Goal: Contribute content

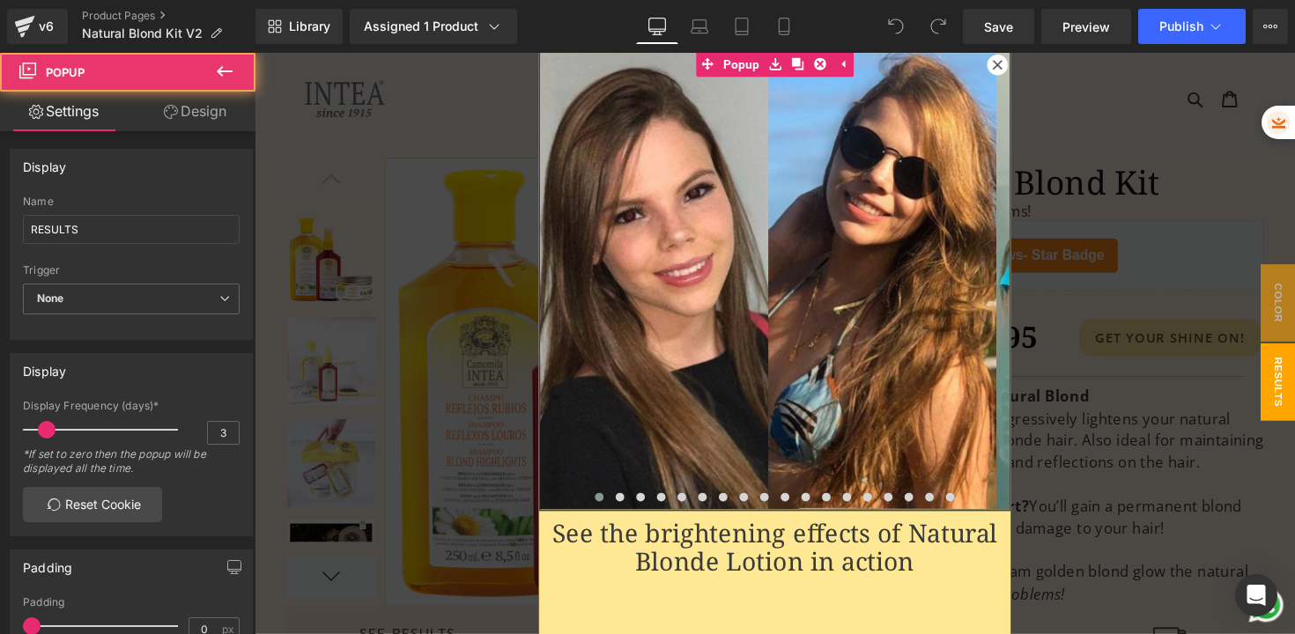
click at [1012, 65] on icon at bounding box center [1015, 65] width 11 height 11
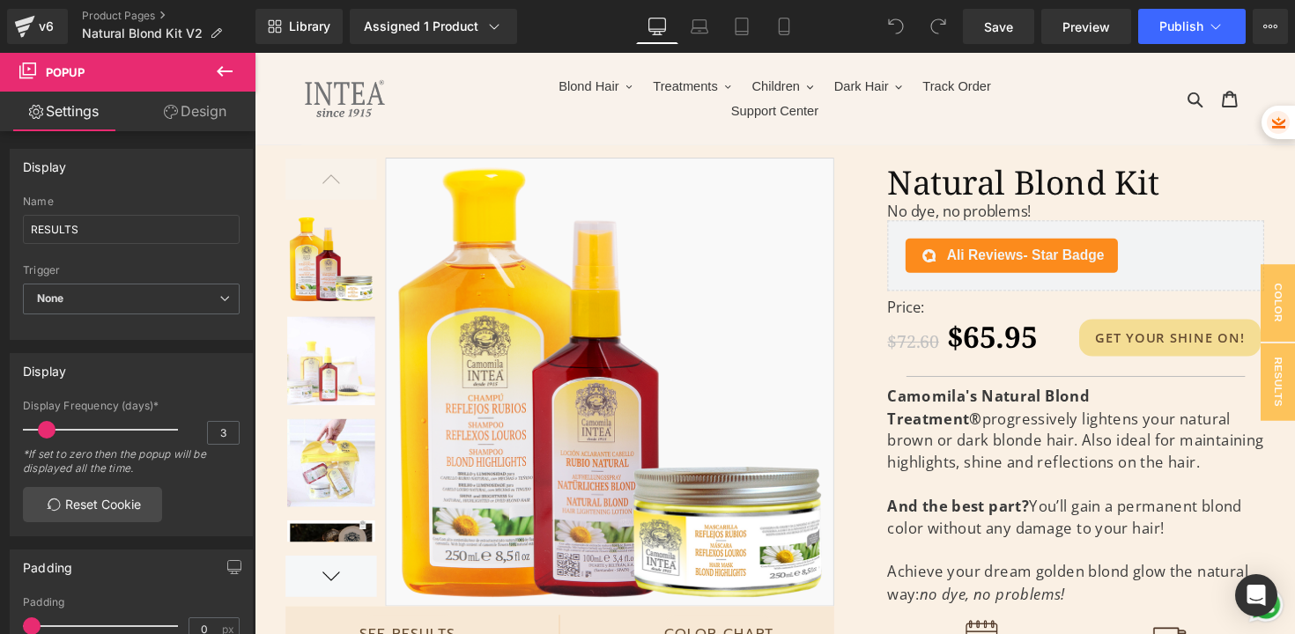
click at [232, 71] on icon at bounding box center [225, 71] width 16 height 11
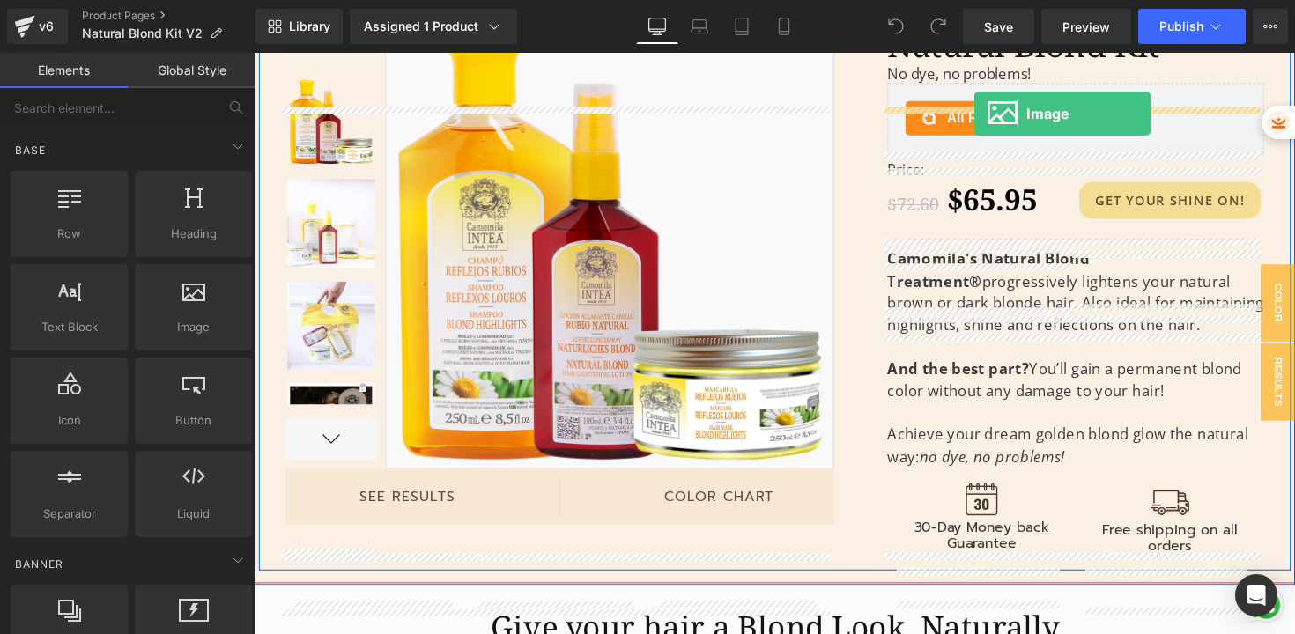
scroll to position [53, 0]
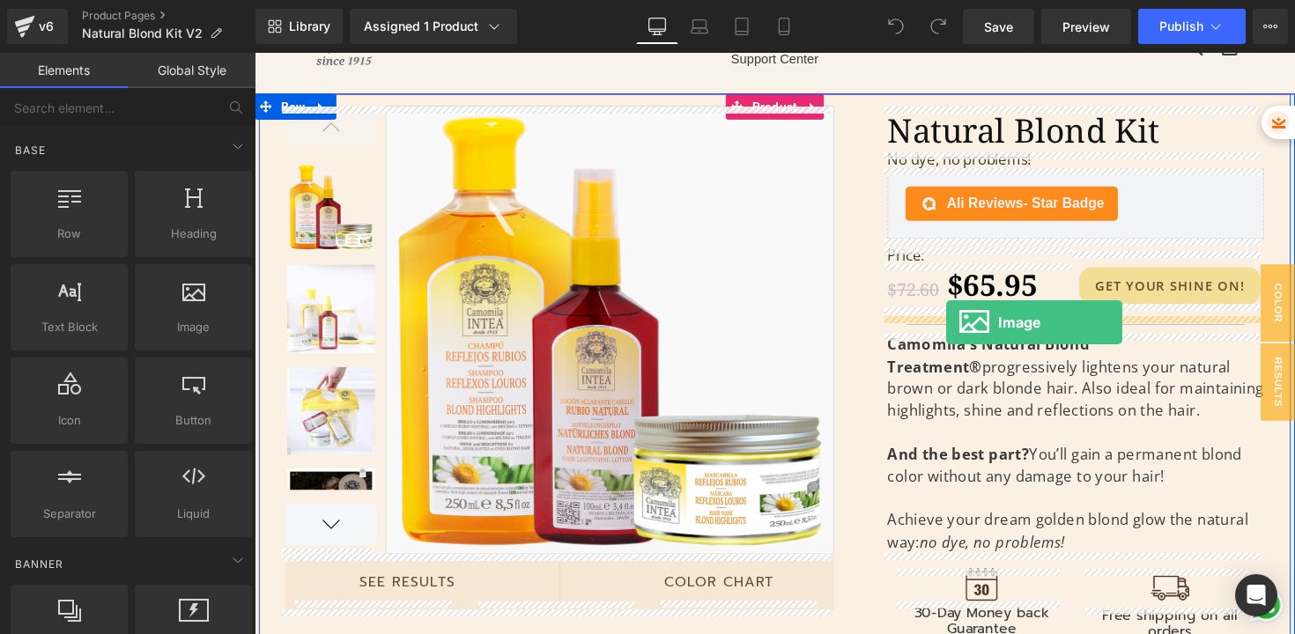
drag, startPoint x: 444, startPoint y: 364, endPoint x: 963, endPoint y: 328, distance: 519.9
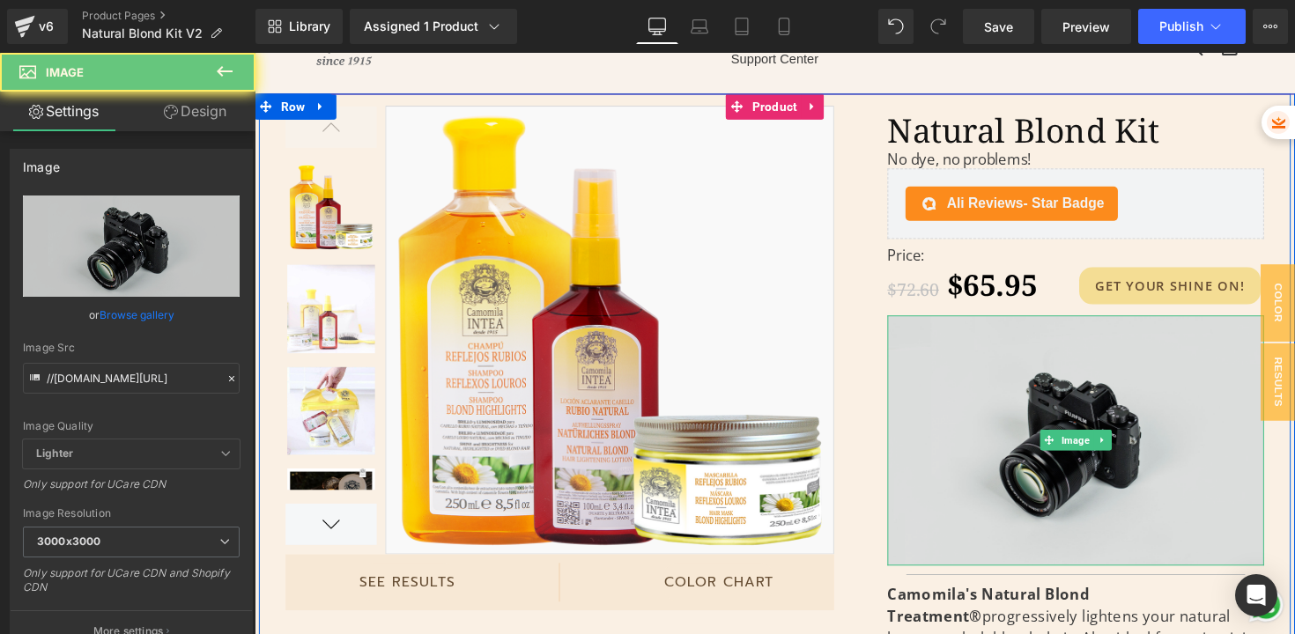
click at [957, 374] on img at bounding box center [1096, 449] width 386 height 255
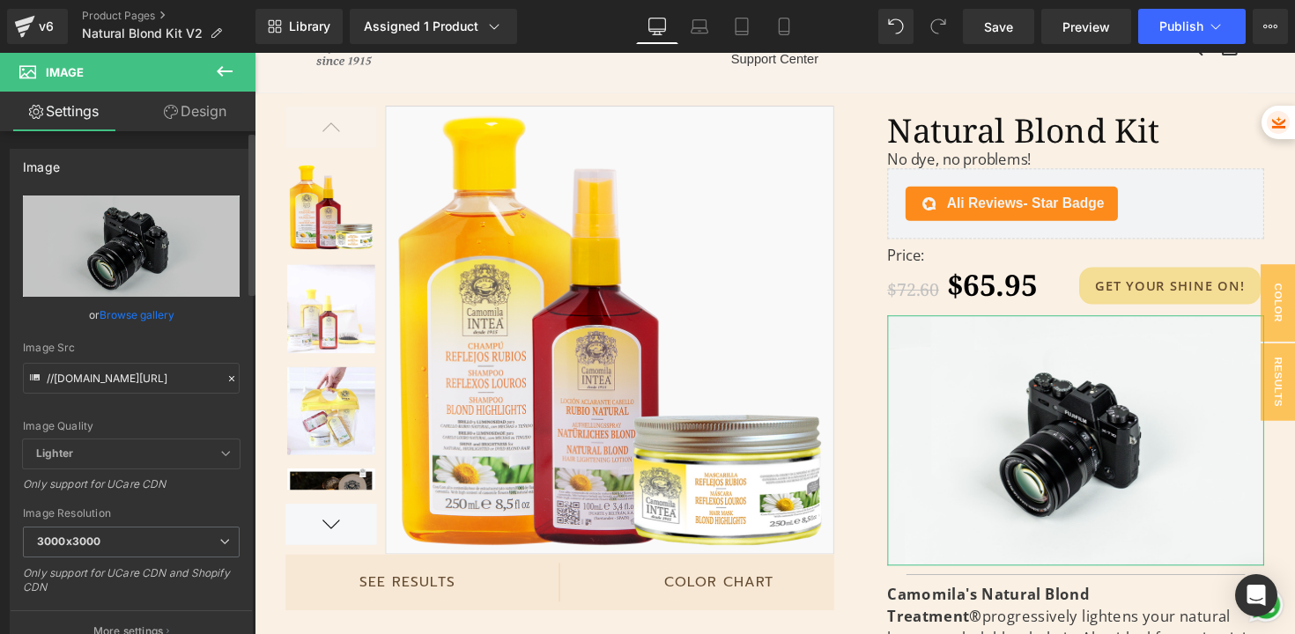
click at [142, 314] on link "Browse gallery" at bounding box center [137, 314] width 75 height 31
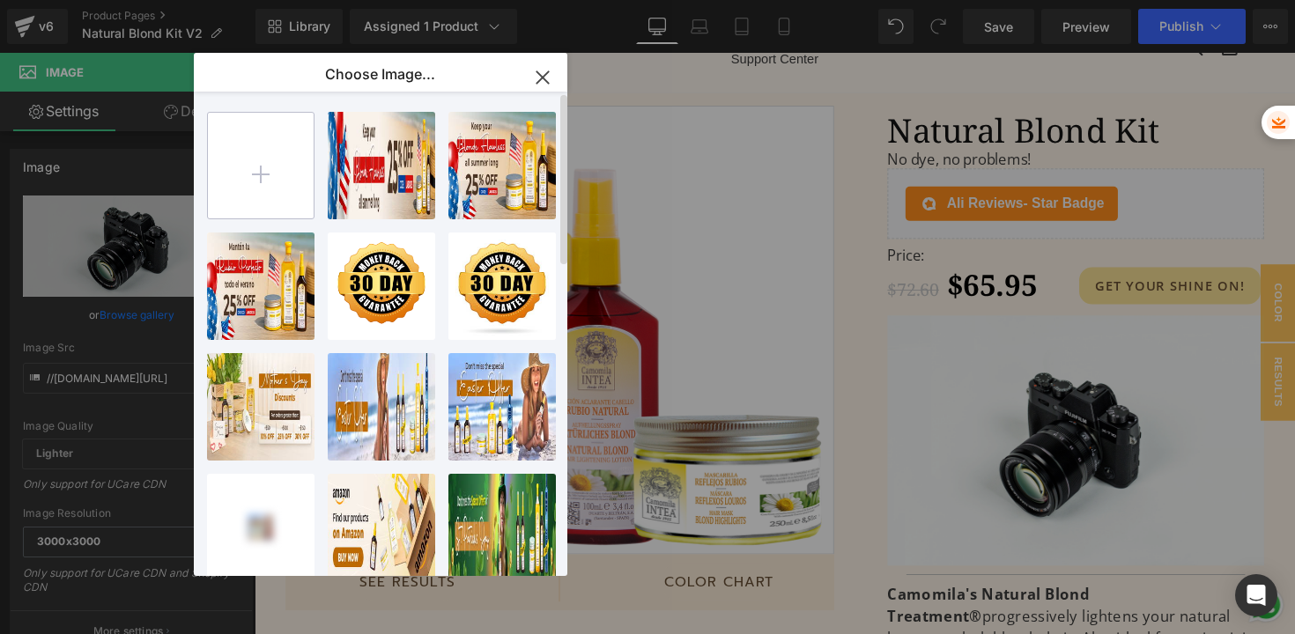
click at [258, 176] on input "file" at bounding box center [261, 166] width 106 height 106
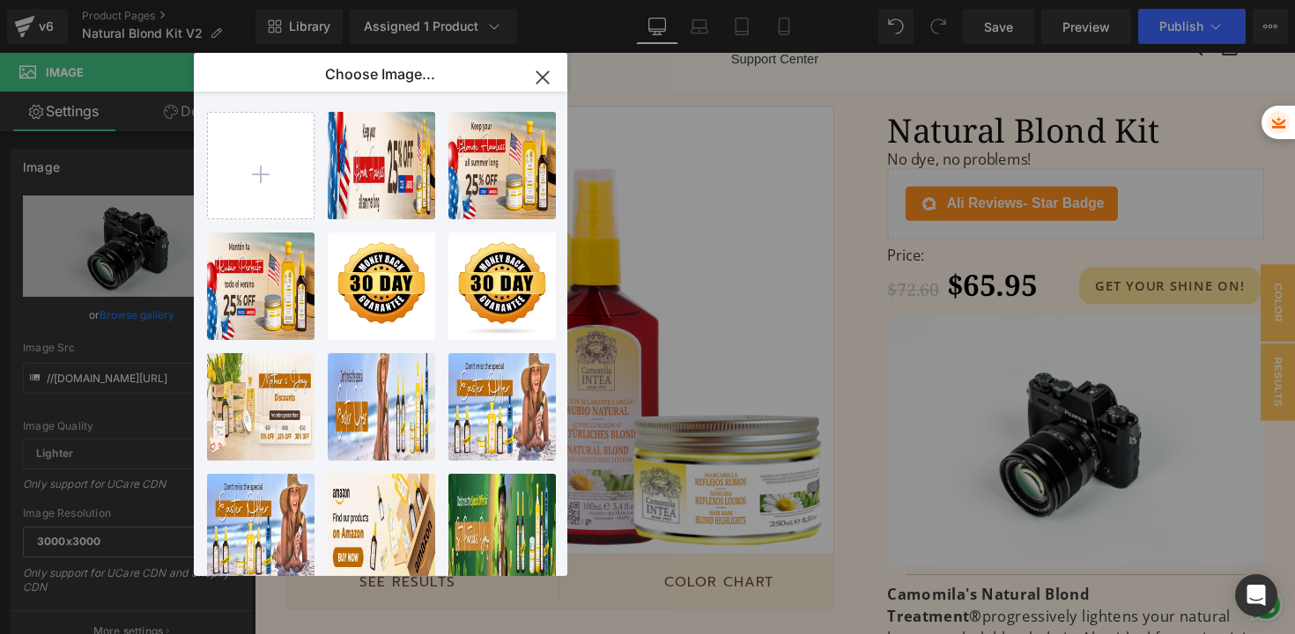
type input "C:\fakepath\BannerPrimeraCompra-Intea-MB-ENG.jpg"
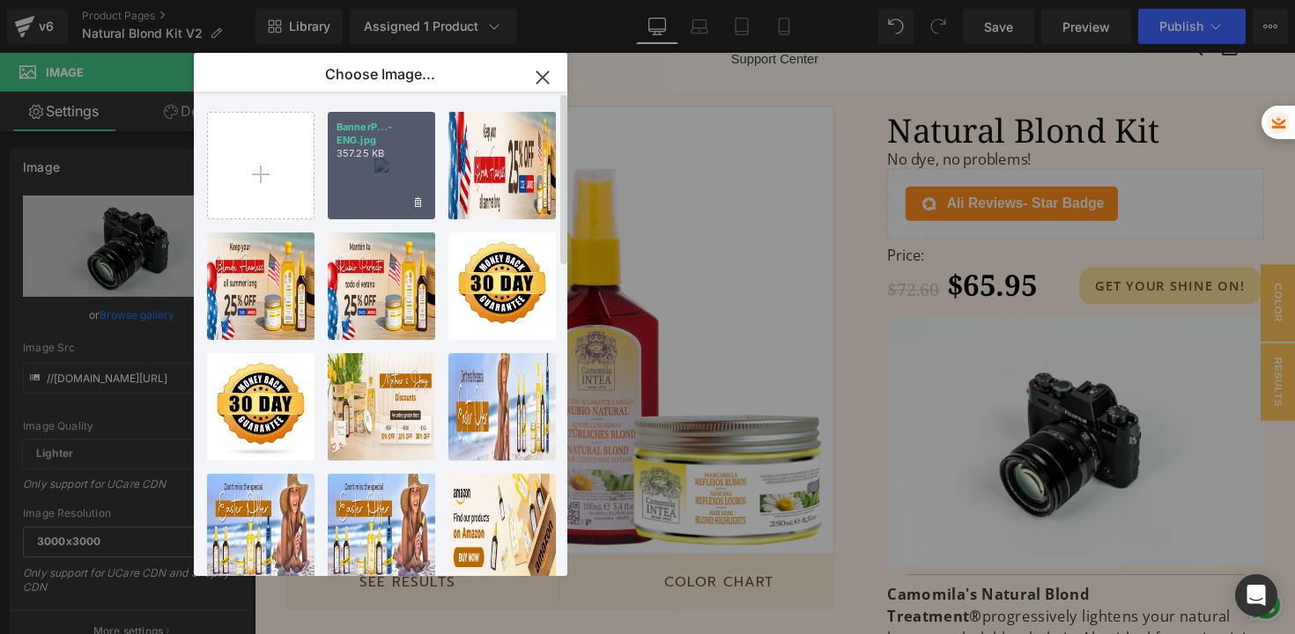
click at [371, 174] on div "BannerP...-ENG.jpg 357.25 KB" at bounding box center [381, 165] width 107 height 107
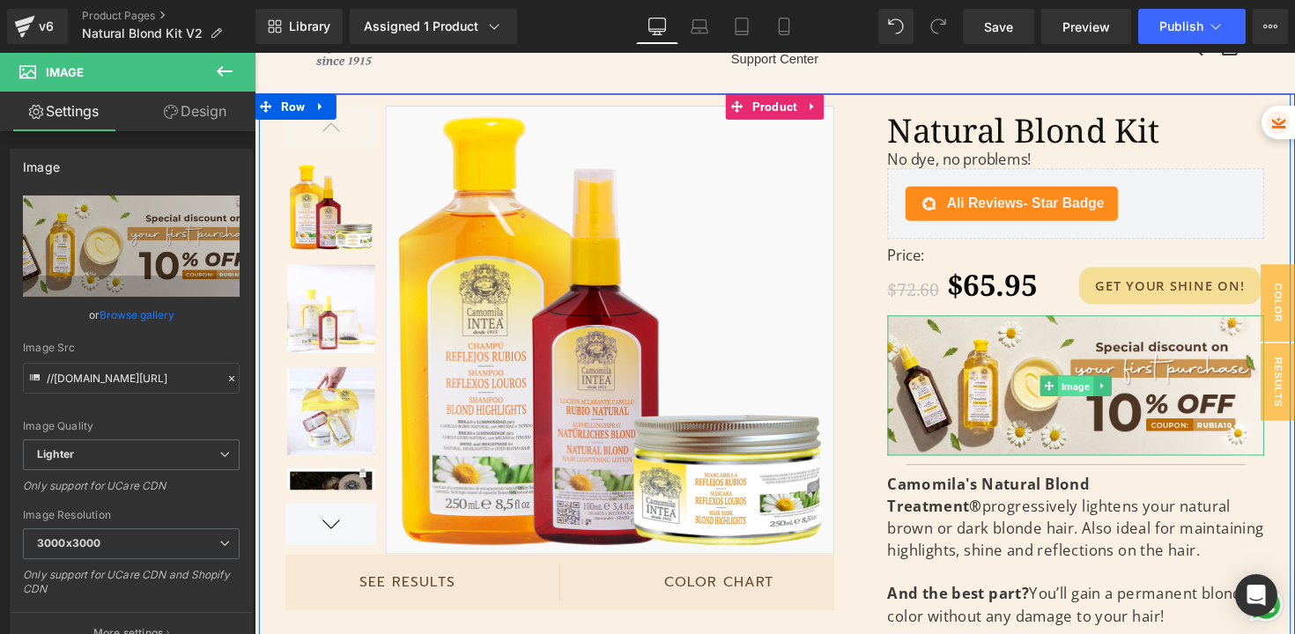
click at [1080, 386] on span "Image" at bounding box center [1095, 394] width 36 height 21
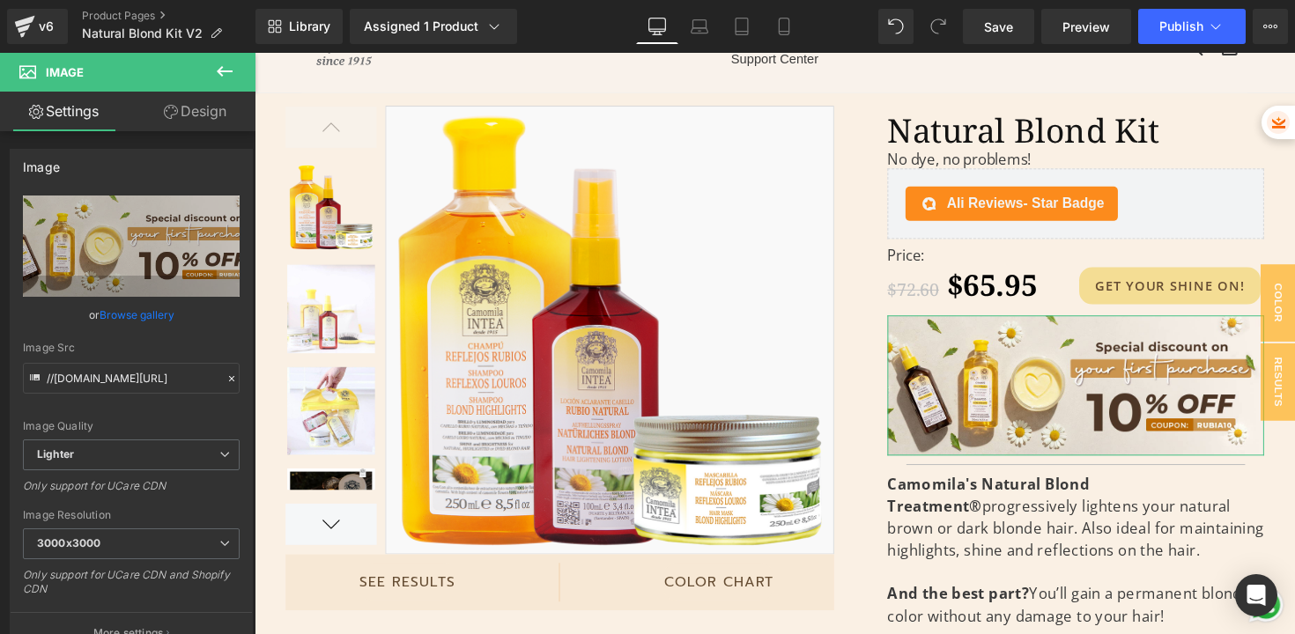
click at [203, 123] on link "Design" at bounding box center [195, 112] width 128 height 40
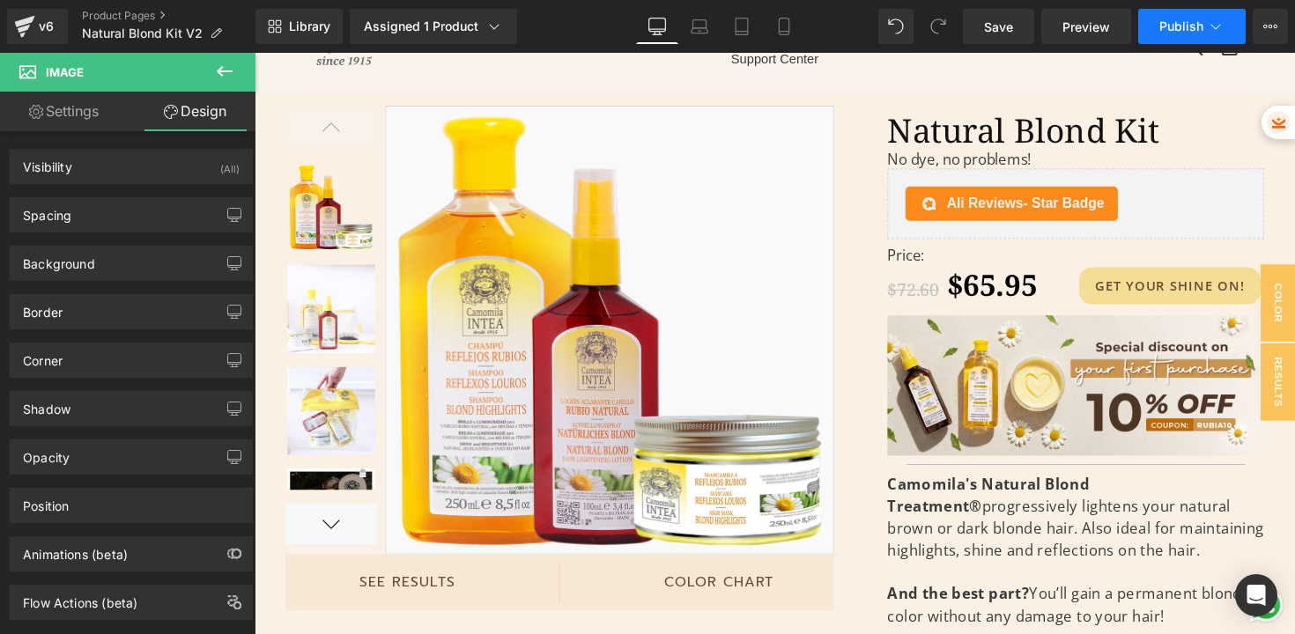
click at [1187, 21] on span "Publish" at bounding box center [1181, 26] width 44 height 14
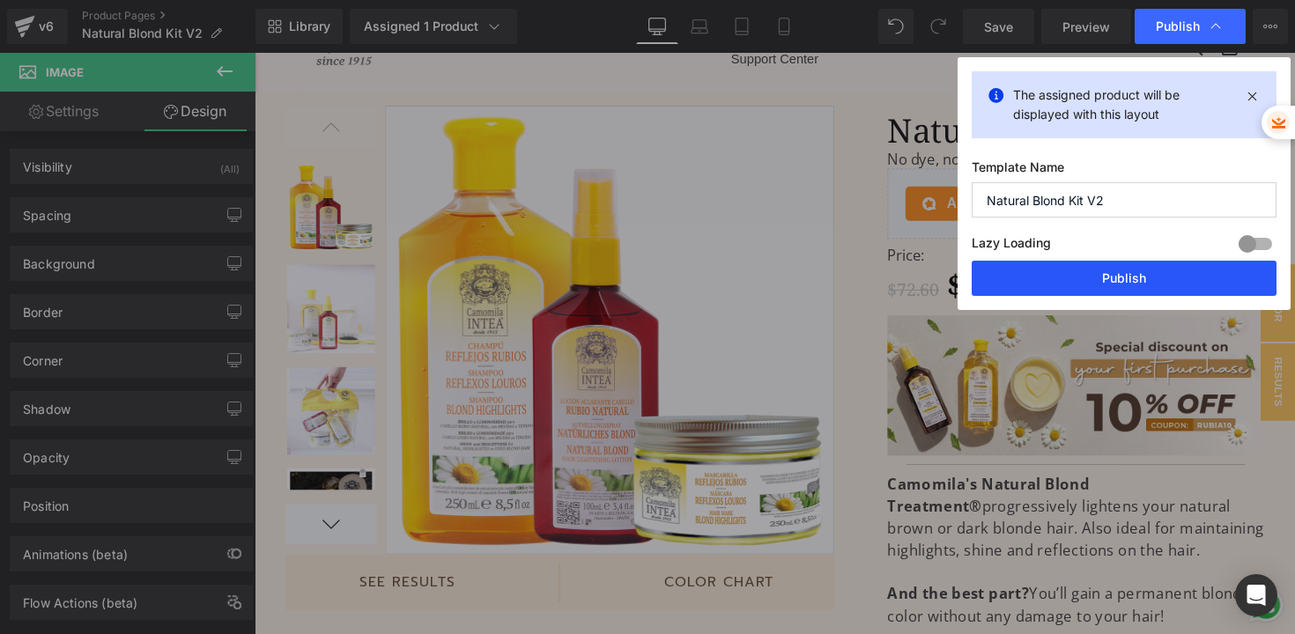
click at [1070, 278] on button "Publish" at bounding box center [1123, 278] width 305 height 35
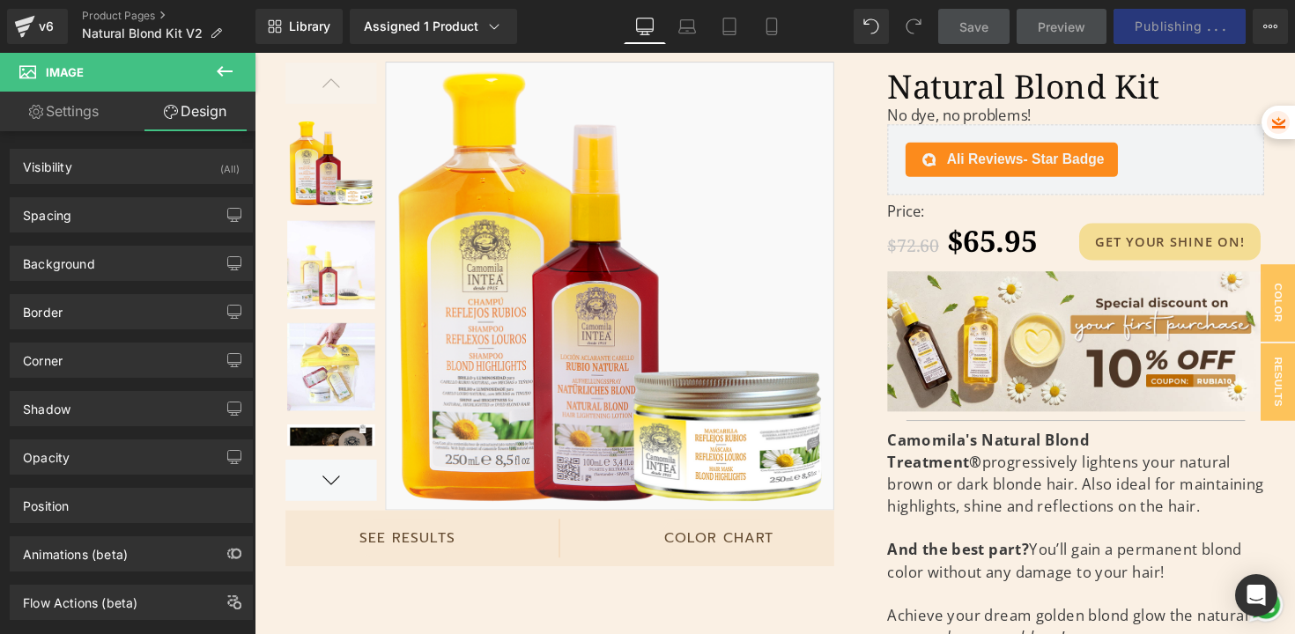
scroll to position [80, 0]
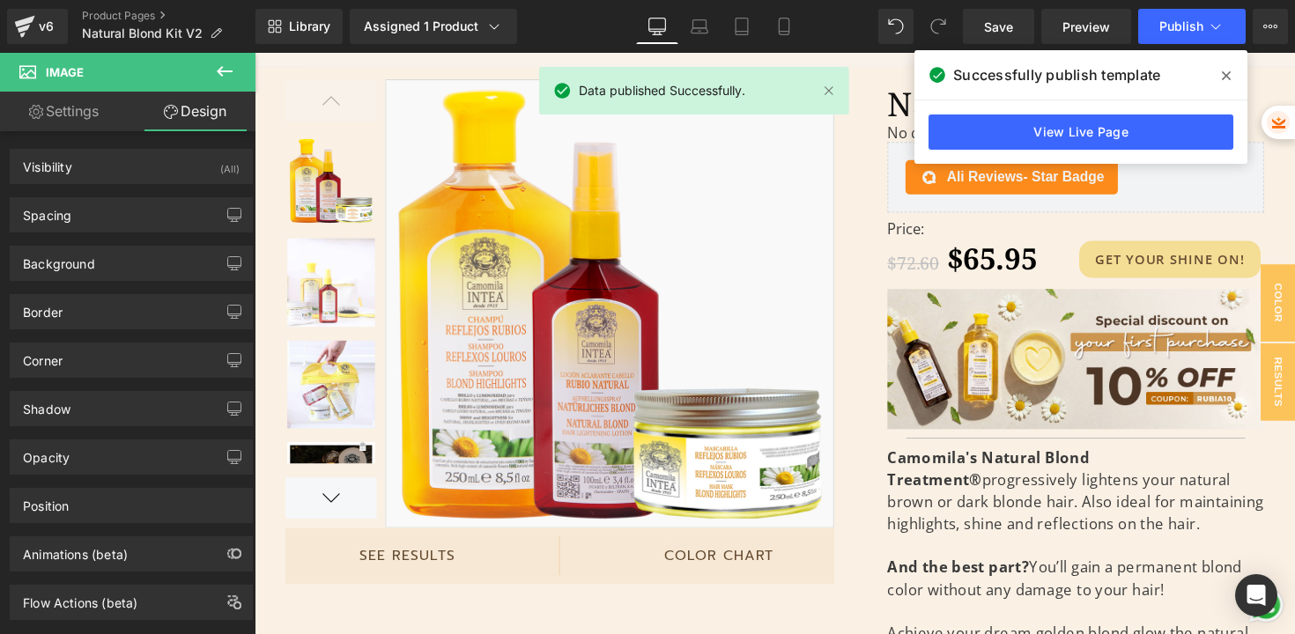
click at [1222, 77] on icon at bounding box center [1225, 76] width 9 height 14
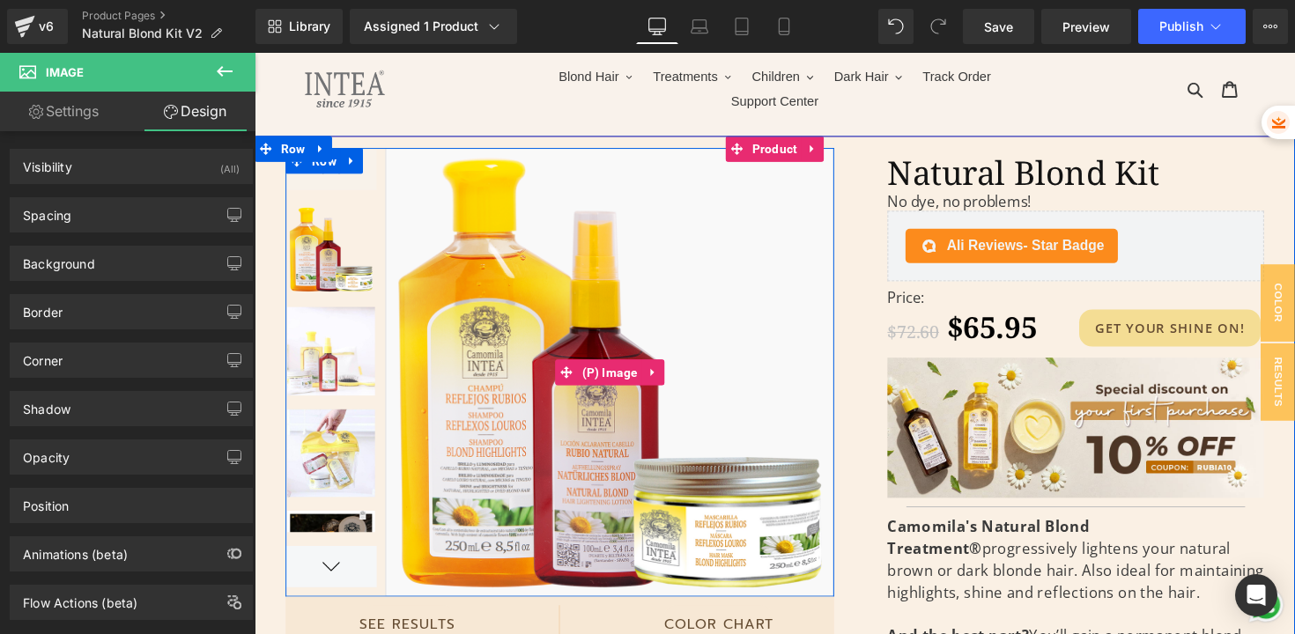
scroll to position [0, 0]
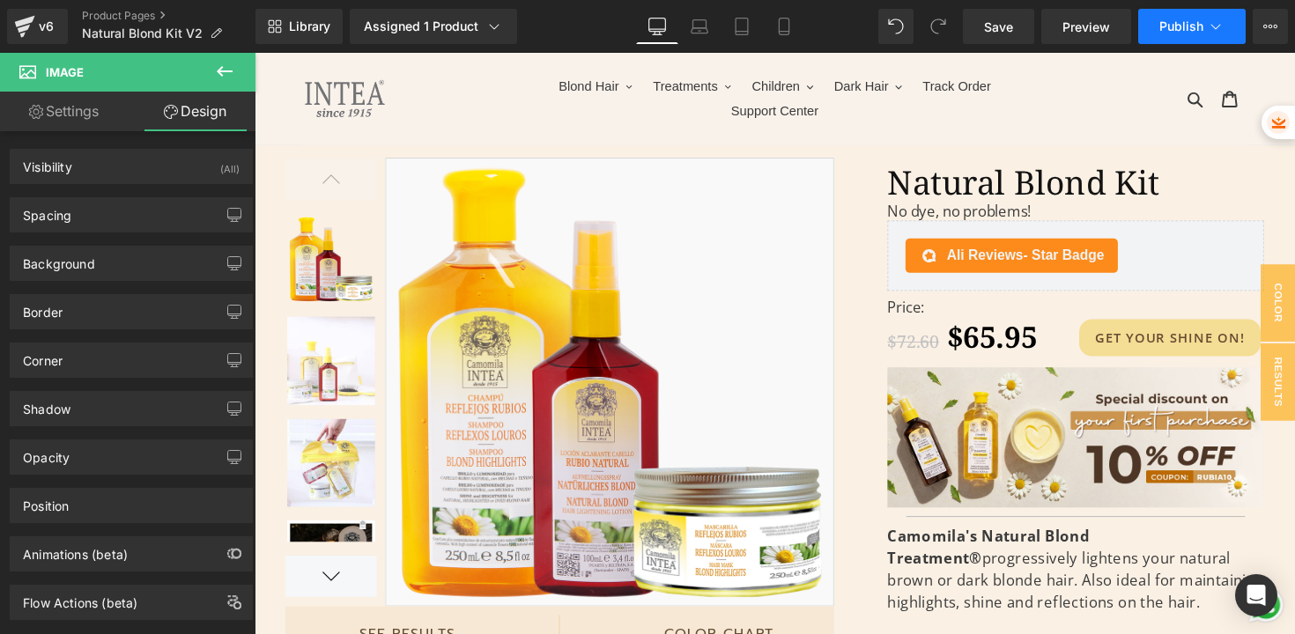
click at [1166, 30] on span "Publish" at bounding box center [1181, 26] width 44 height 14
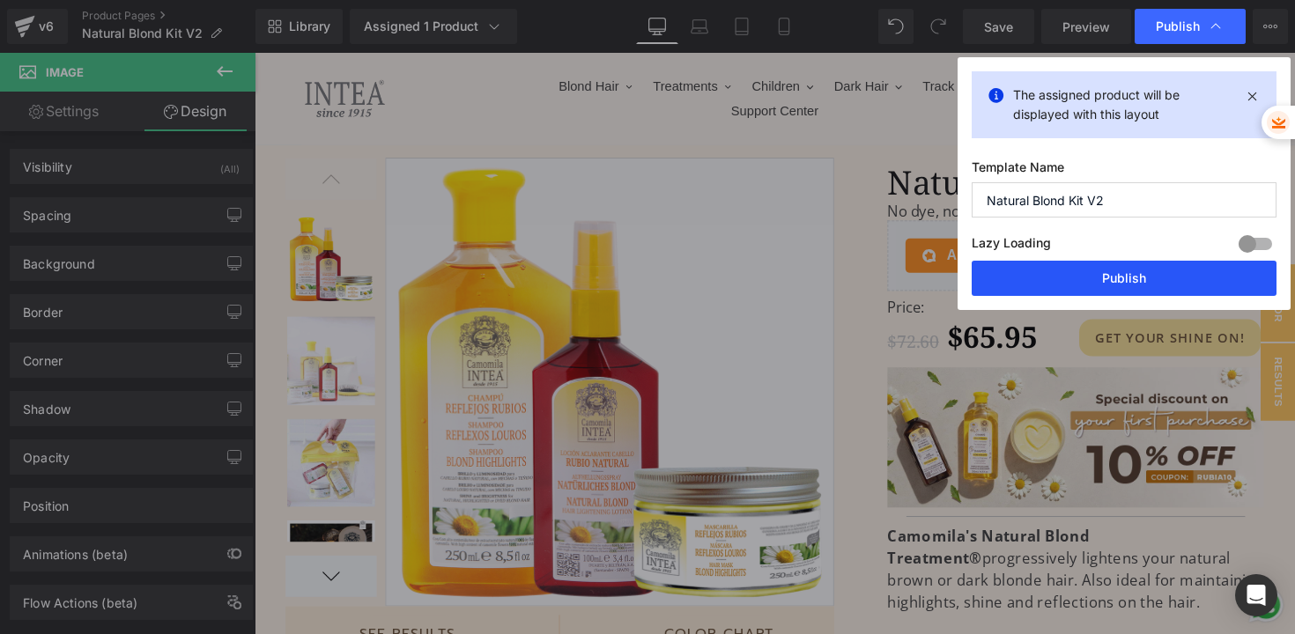
click at [1017, 280] on button "Publish" at bounding box center [1123, 278] width 305 height 35
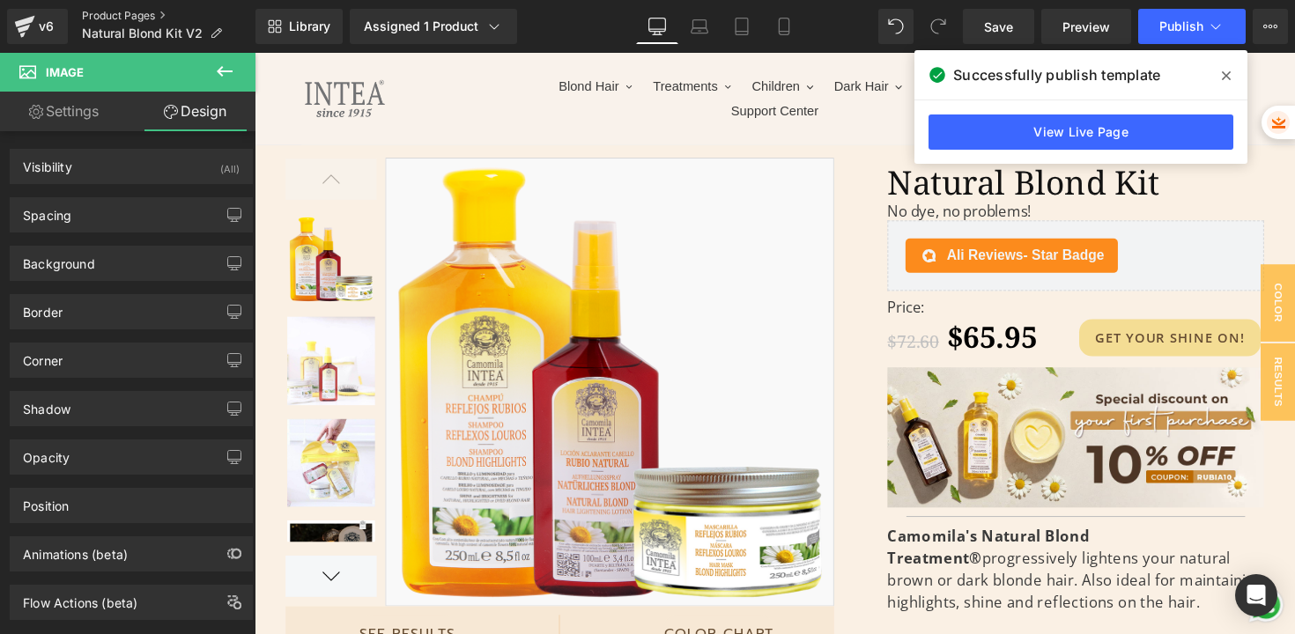
click at [150, 16] on link "Product Pages" at bounding box center [168, 16] width 173 height 14
